Goal: Transaction & Acquisition: Purchase product/service

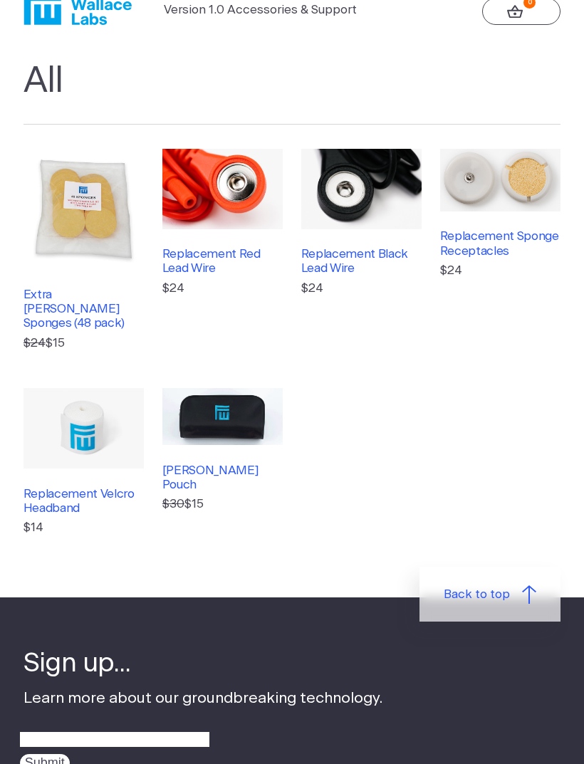
scroll to position [45, 0]
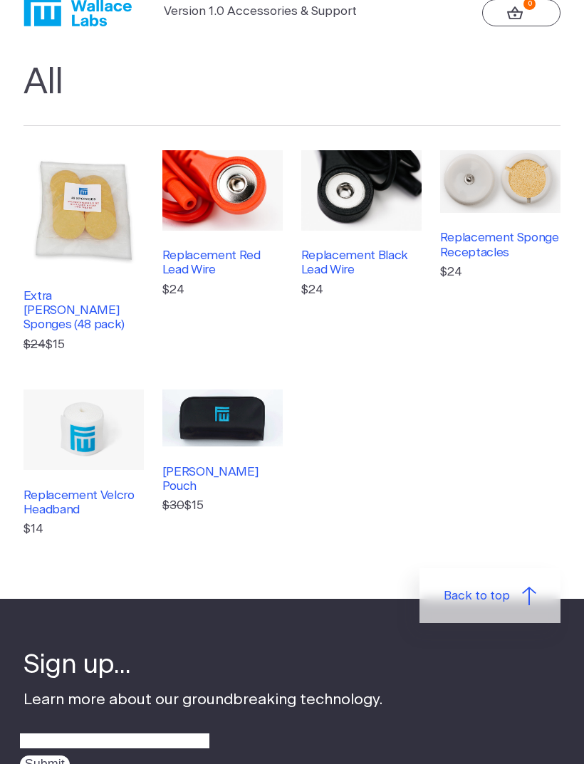
click at [219, 237] on link "Replacement Red Lead Wire $24" at bounding box center [222, 252] width 120 height 204
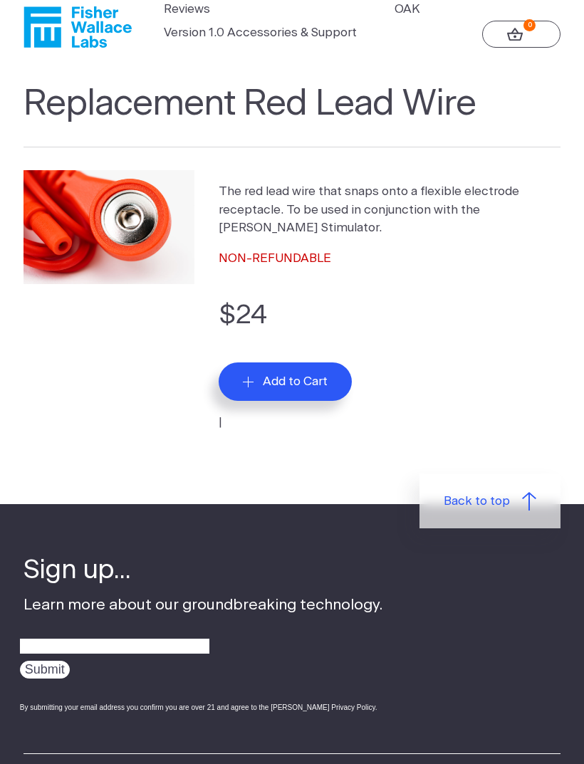
scroll to position [23, 0]
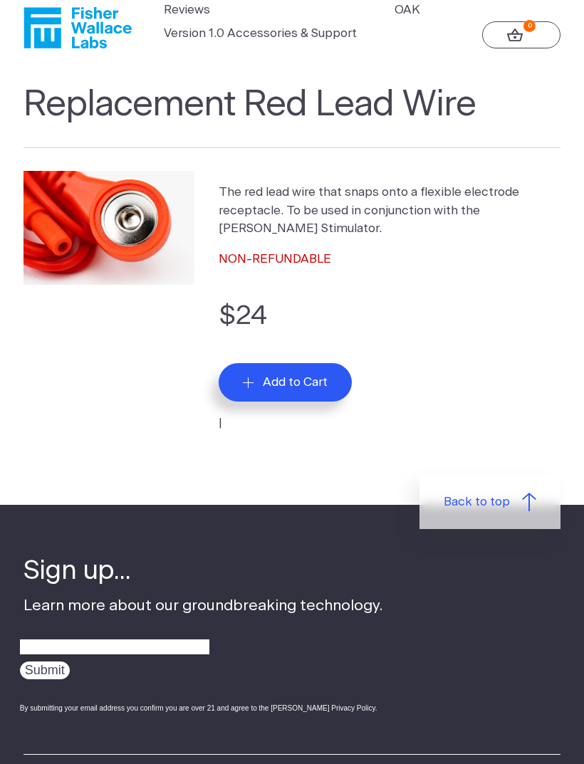
click at [325, 382] on span "Add to Cart" at bounding box center [295, 382] width 65 height 14
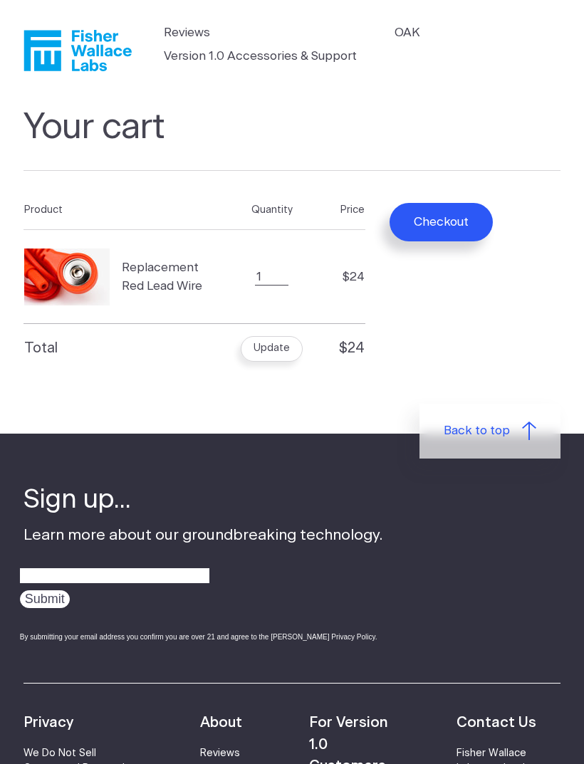
click at [414, 36] on link "OAK" at bounding box center [407, 32] width 26 height 19
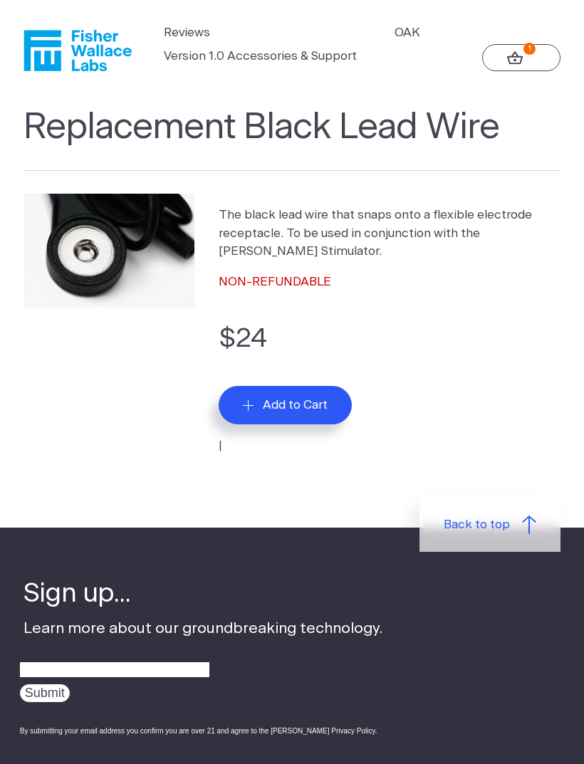
click at [296, 405] on span "Add to Cart" at bounding box center [295, 405] width 65 height 14
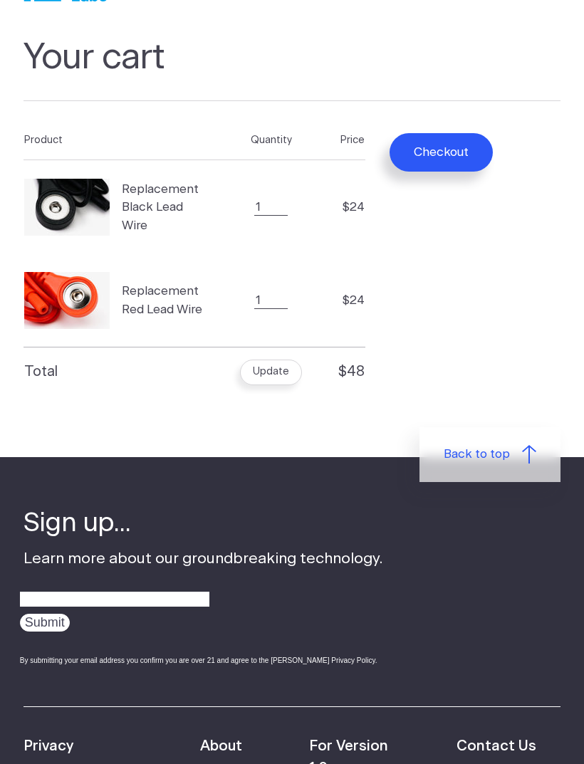
scroll to position [70, 0]
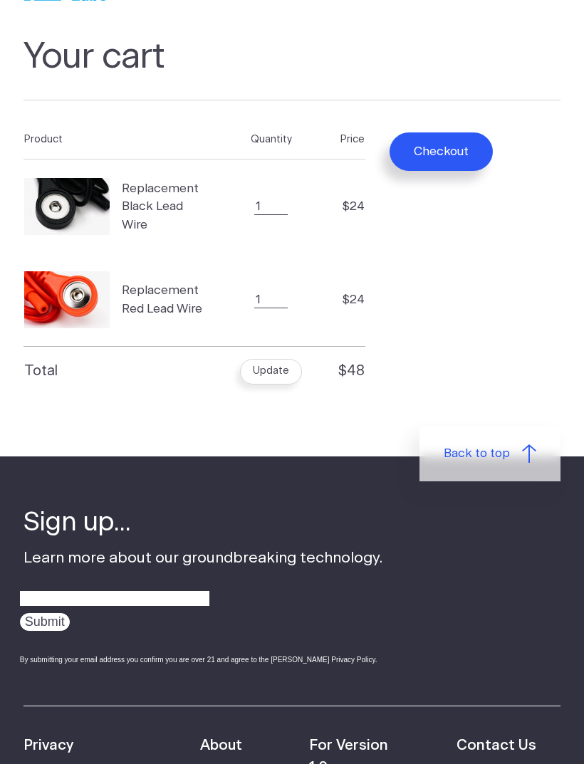
click at [294, 370] on button "Update" at bounding box center [271, 372] width 62 height 26
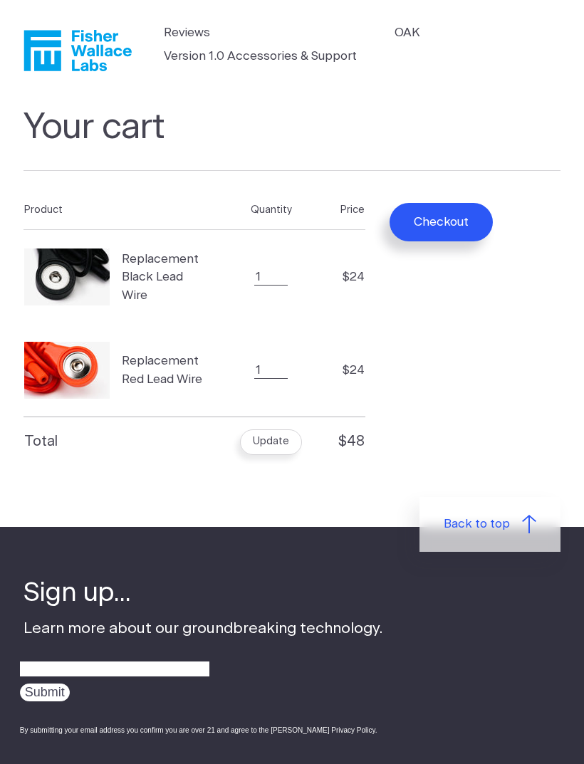
click at [457, 237] on button "Checkout" at bounding box center [440, 222] width 103 height 38
